Goal: Transaction & Acquisition: Purchase product/service

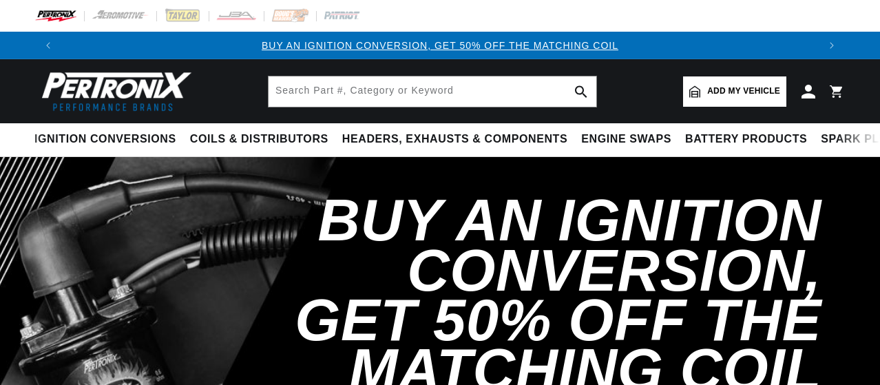
click at [333, 88] on input "text" at bounding box center [433, 91] width 328 height 30
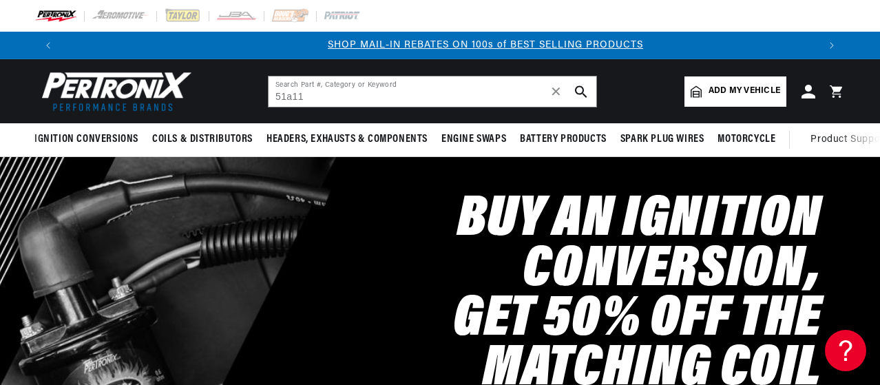
scroll to position [0, 756]
type input "5"
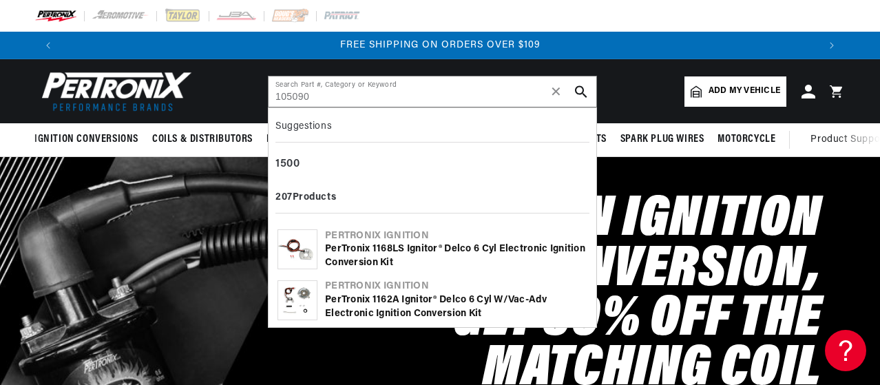
type input "105090"
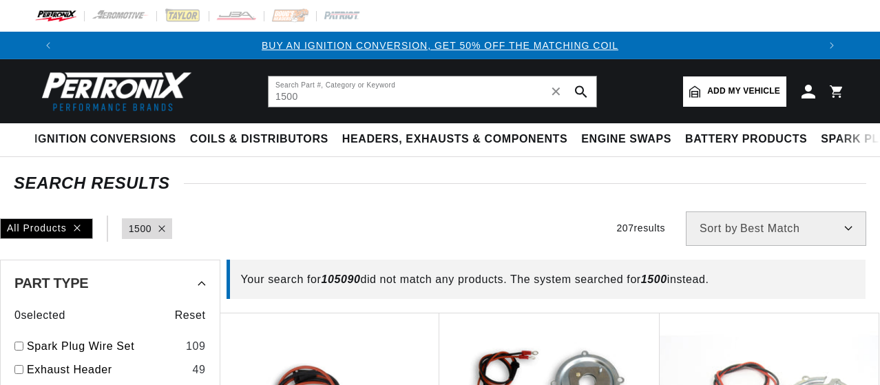
type input "1500"
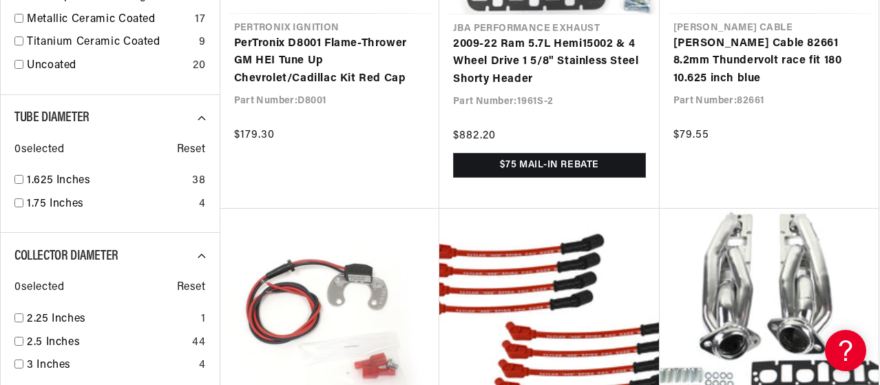
scroll to position [0, 482]
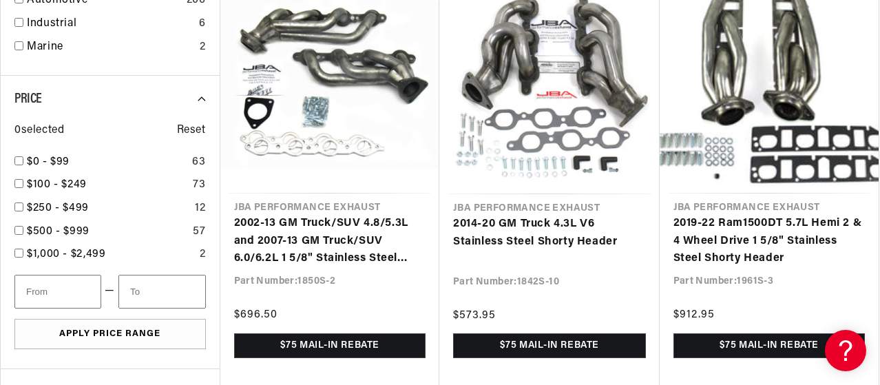
scroll to position [2696, 0]
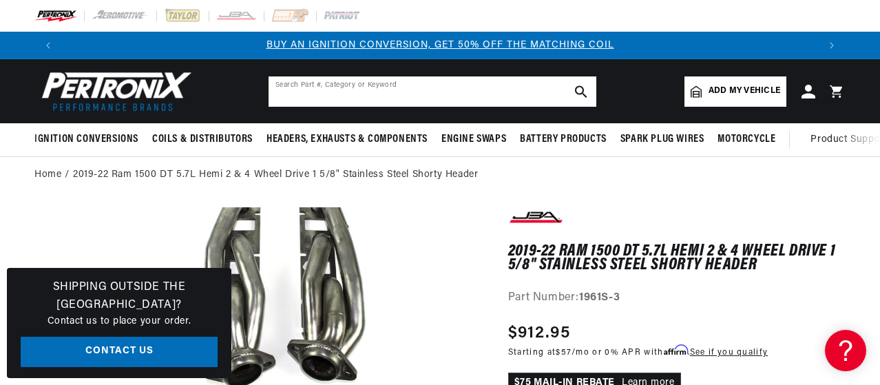
click at [390, 92] on input "text" at bounding box center [433, 91] width 328 height 30
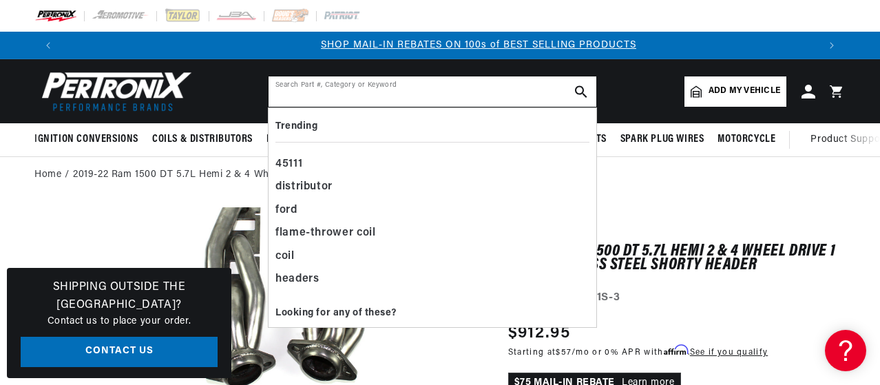
click at [328, 94] on input "text" at bounding box center [433, 91] width 328 height 30
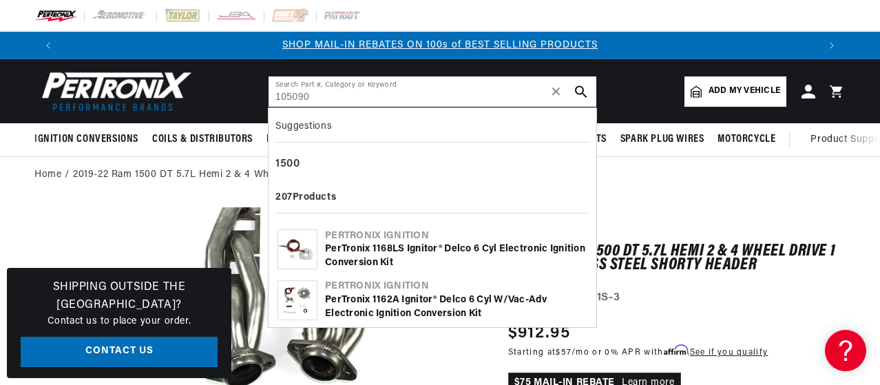
type input "105090"
click at [360, 237] on div "Pertronix Ignition" at bounding box center [456, 236] width 262 height 14
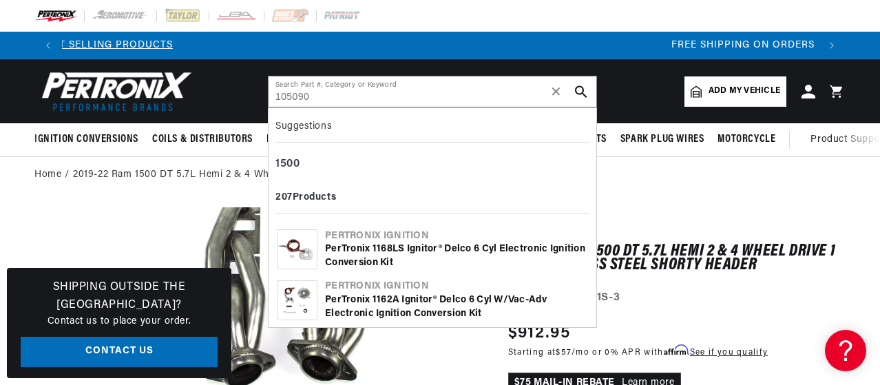
scroll to position [0, 1387]
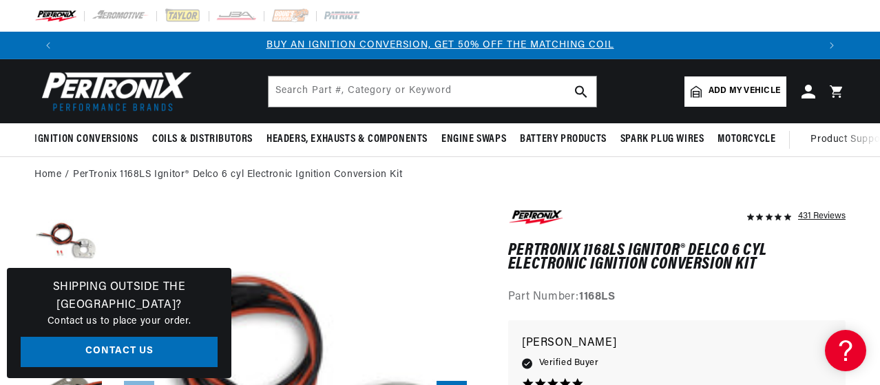
drag, startPoint x: 536, startPoint y: 269, endPoint x: 388, endPoint y: 275, distance: 147.5
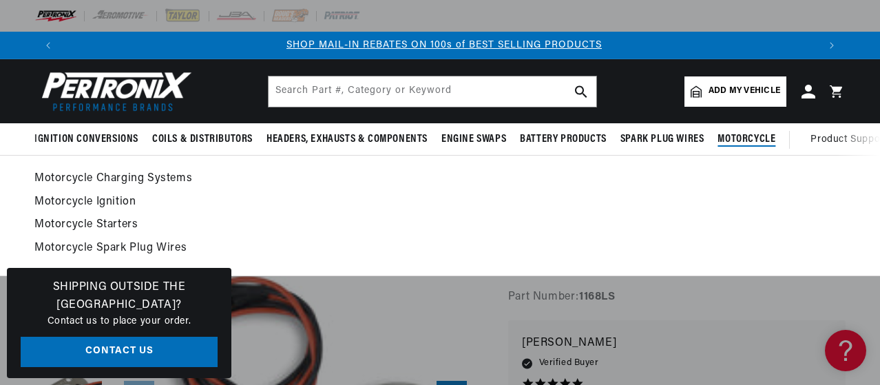
scroll to position [0, 756]
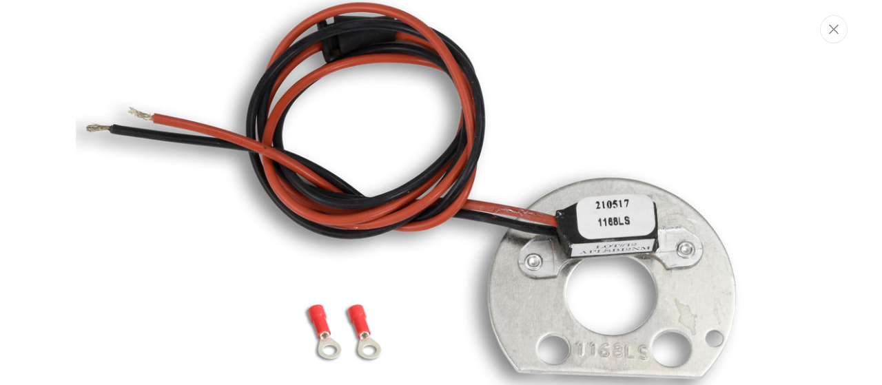
scroll to position [0, 1515]
click at [840, 28] on button "Close" at bounding box center [834, 29] width 28 height 28
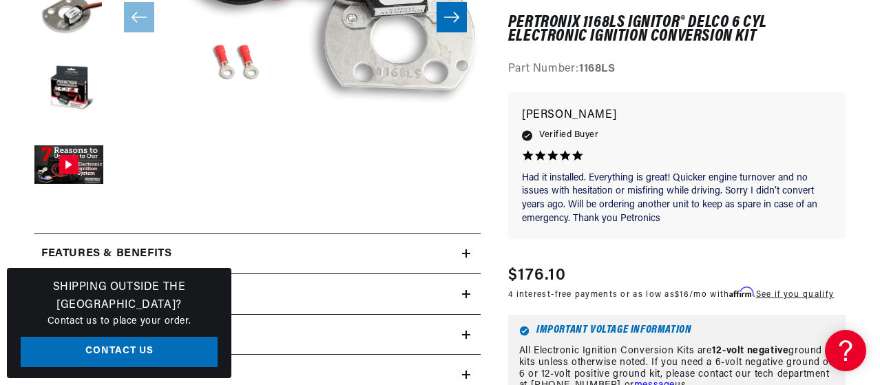
scroll to position [386, 0]
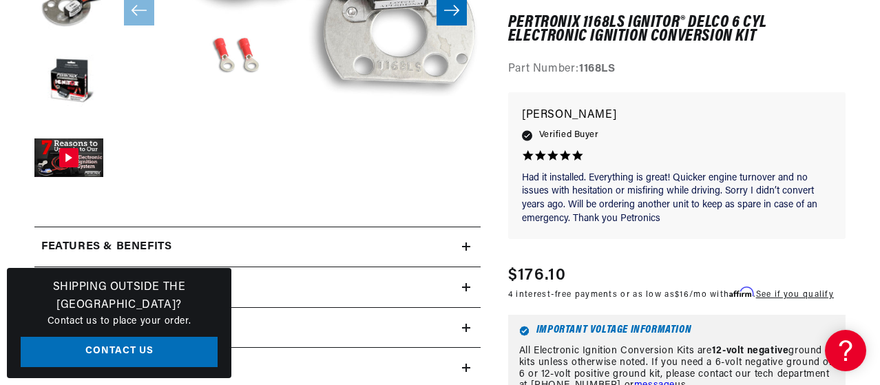
drag, startPoint x: 320, startPoint y: 158, endPoint x: 311, endPoint y: 389, distance: 230.9
click at [73, 192] on button "Open media 1 in modal" at bounding box center [73, 192] width 0 height 0
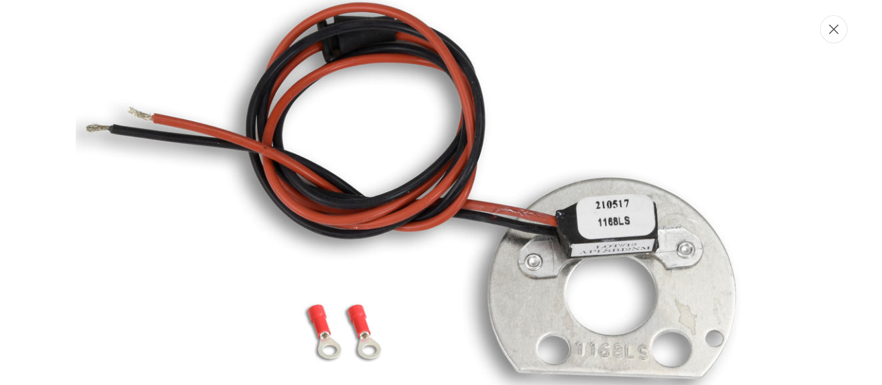
click at [831, 28] on icon "Close" at bounding box center [834, 29] width 10 height 10
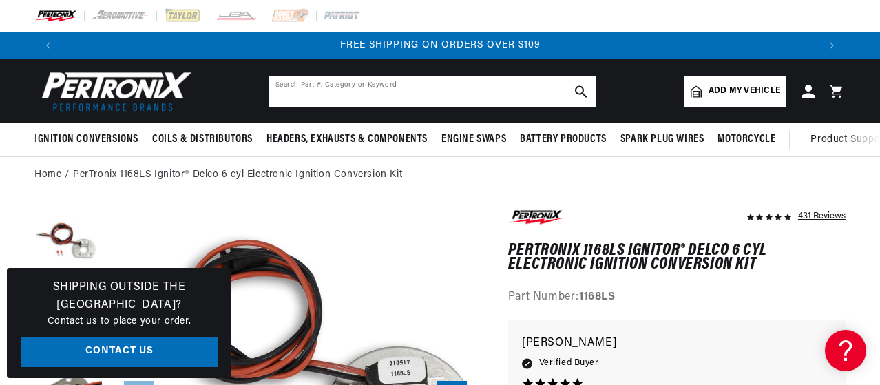
click at [492, 95] on input "text" at bounding box center [433, 91] width 328 height 30
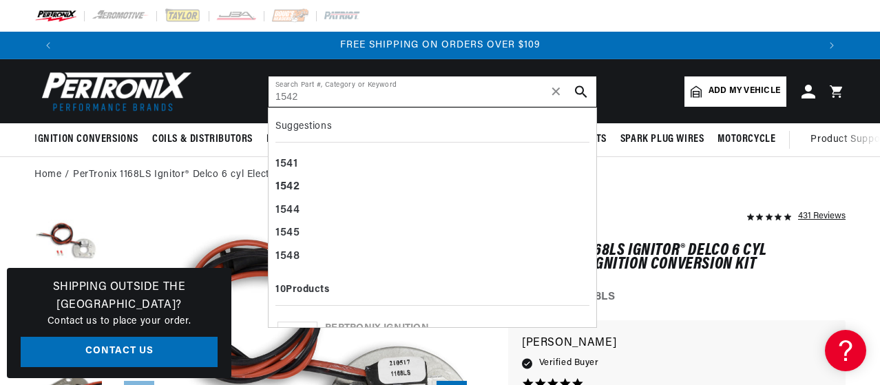
click at [492, 95] on input "1542" at bounding box center [433, 91] width 328 height 30
type input "1542"
click at [361, 180] on div "1542" at bounding box center [432, 187] width 314 height 23
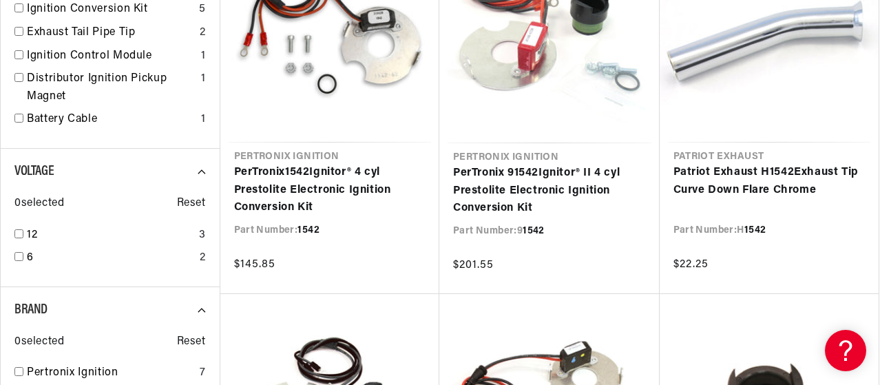
scroll to position [0, 756]
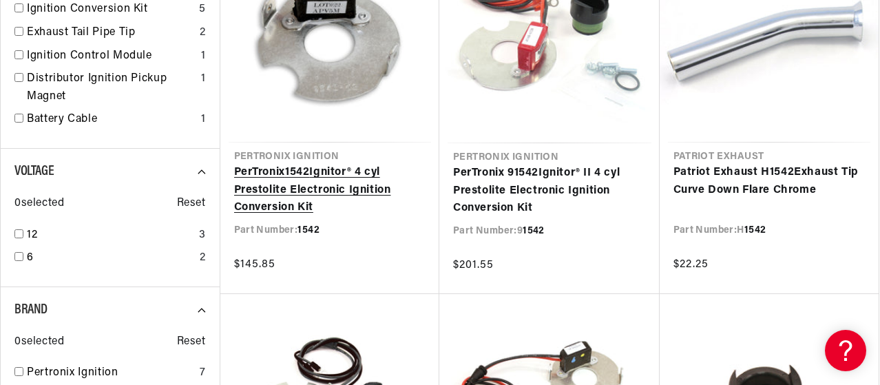
click at [362, 164] on link "PerTronix 1542 Ignitor® 4 cyl Prestolite Electronic Ignition Conversion Kit" at bounding box center [330, 190] width 192 height 53
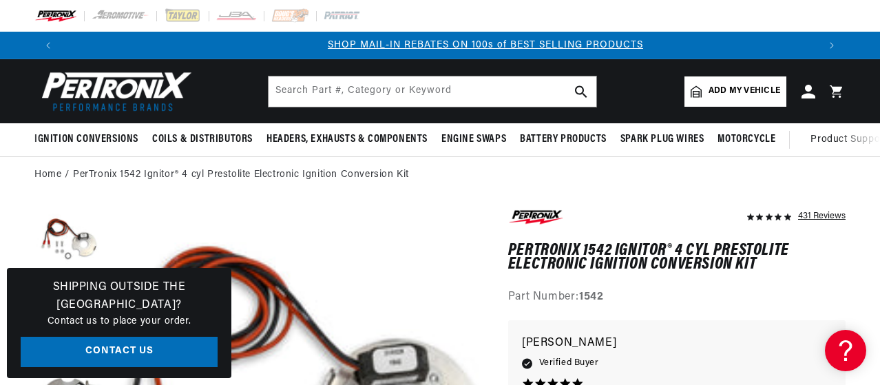
scroll to position [0, 756]
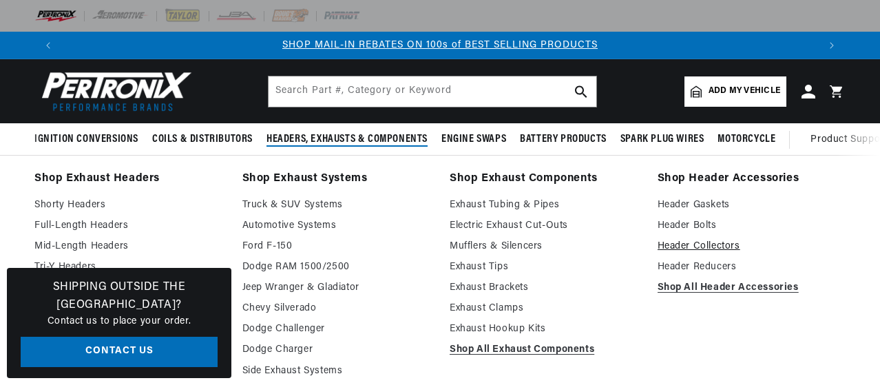
click at [845, 255] on link "Header Collectors" at bounding box center [752, 246] width 189 height 17
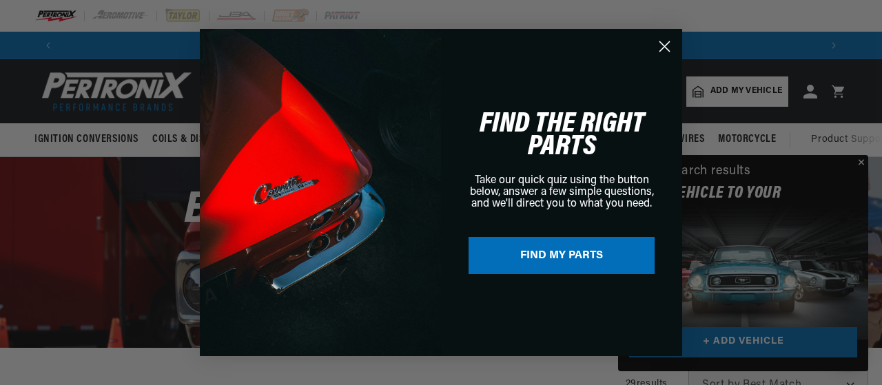
click at [666, 49] on icon "Close dialog" at bounding box center [665, 47] width 10 height 10
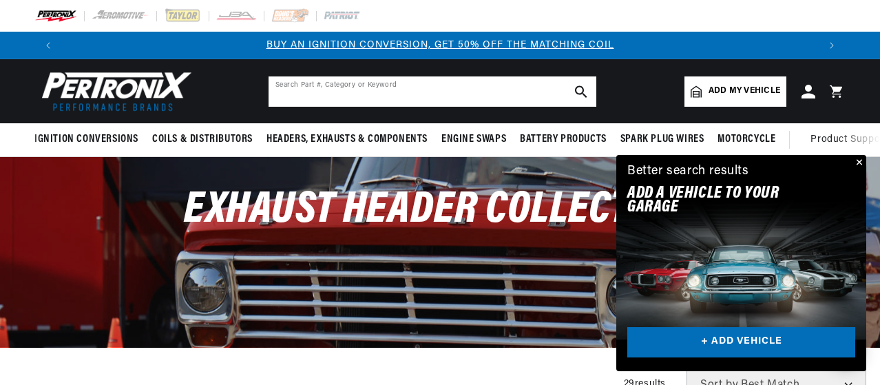
click at [347, 81] on input "text" at bounding box center [433, 91] width 328 height 30
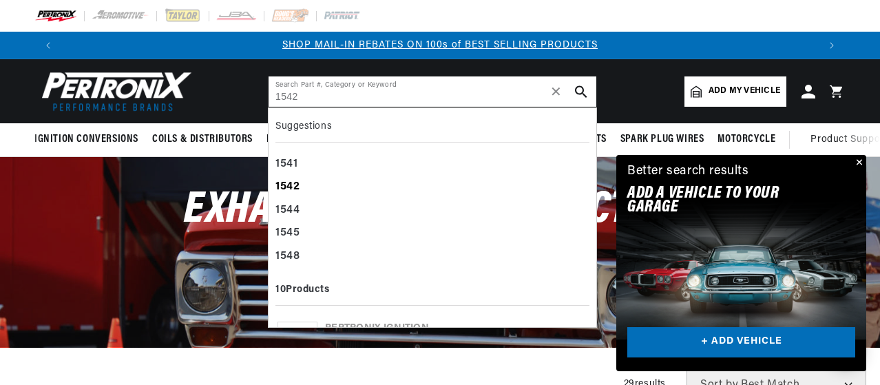
type input "1542"
click at [297, 182] on b "1542" at bounding box center [287, 186] width 25 height 11
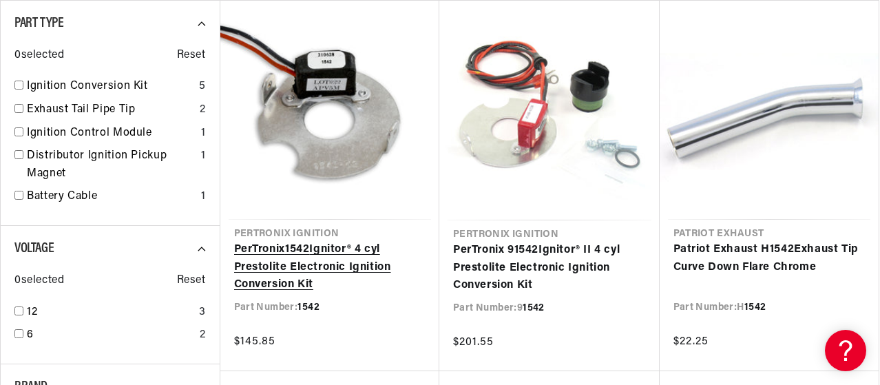
click at [348, 251] on link "PerTronix 1542 Ignitor® 4 cyl Prestolite Electronic Ignition Conversion Kit" at bounding box center [330, 267] width 192 height 53
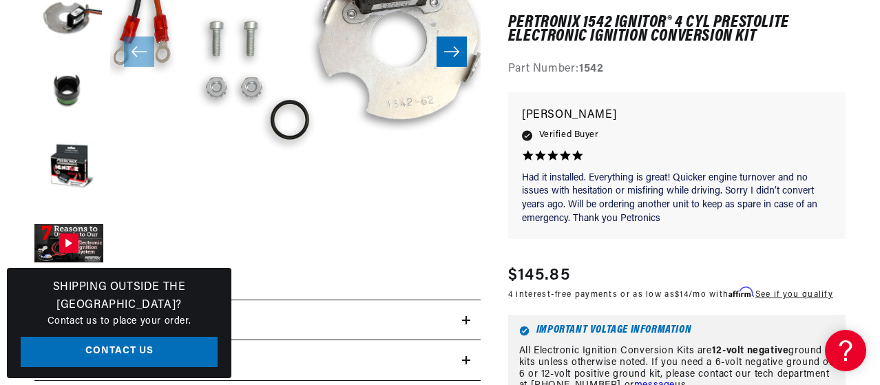
scroll to position [0, 1]
